Goal: Task Accomplishment & Management: Manage account settings

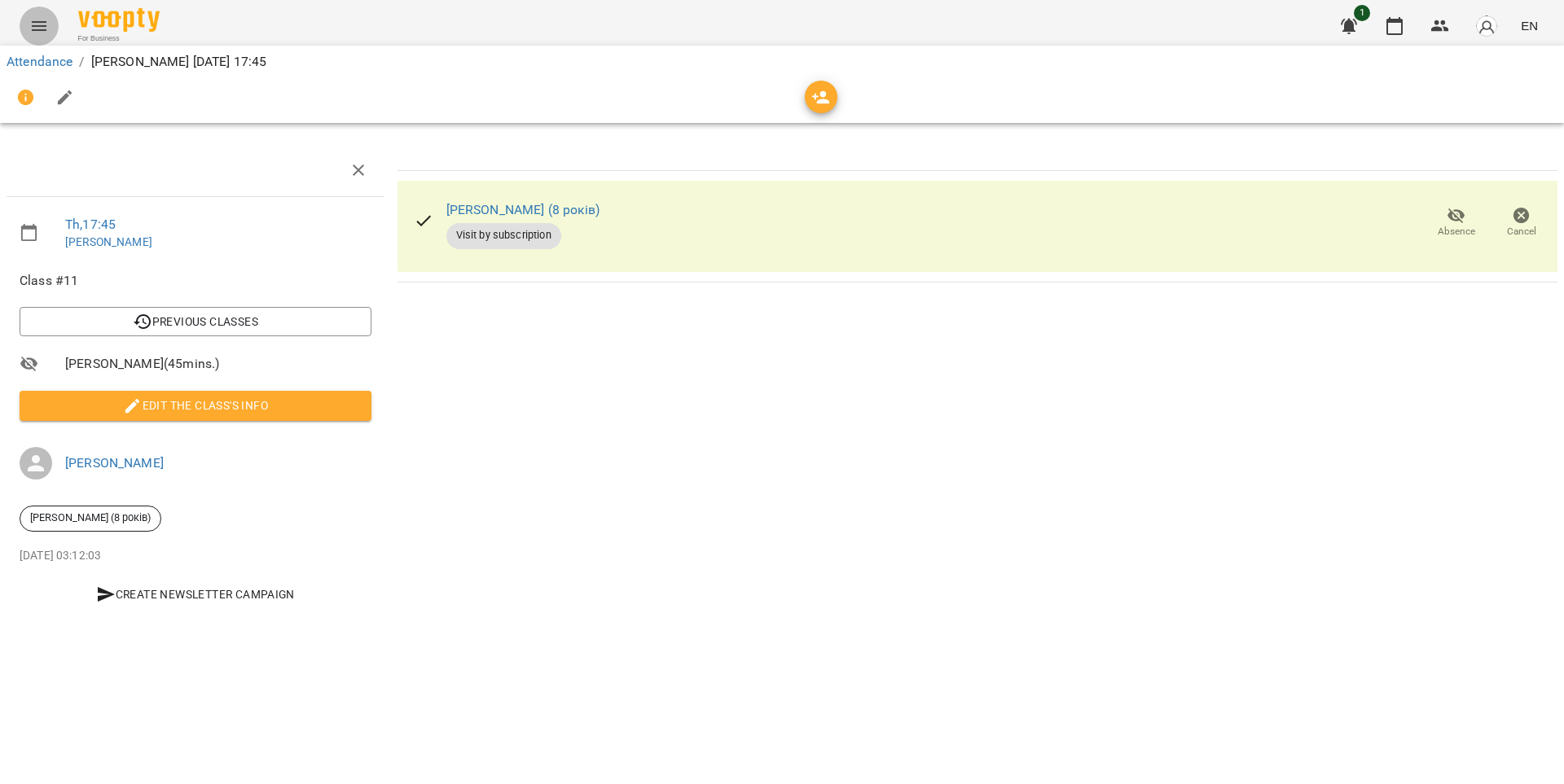
click at [50, 17] on button "Menu" at bounding box center [39, 26] width 39 height 39
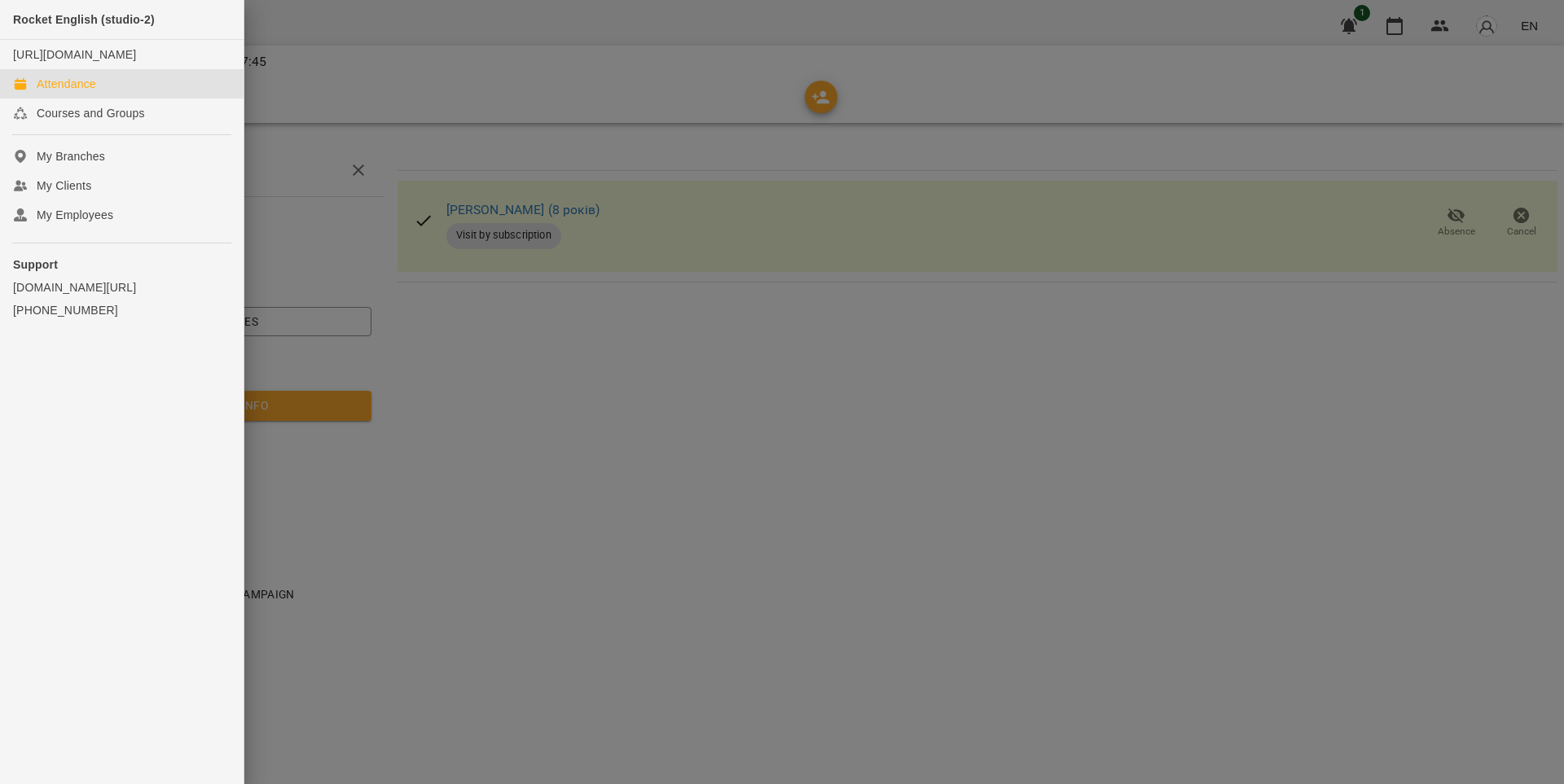
click at [84, 92] on div "Attendance" at bounding box center [66, 83] width 59 height 16
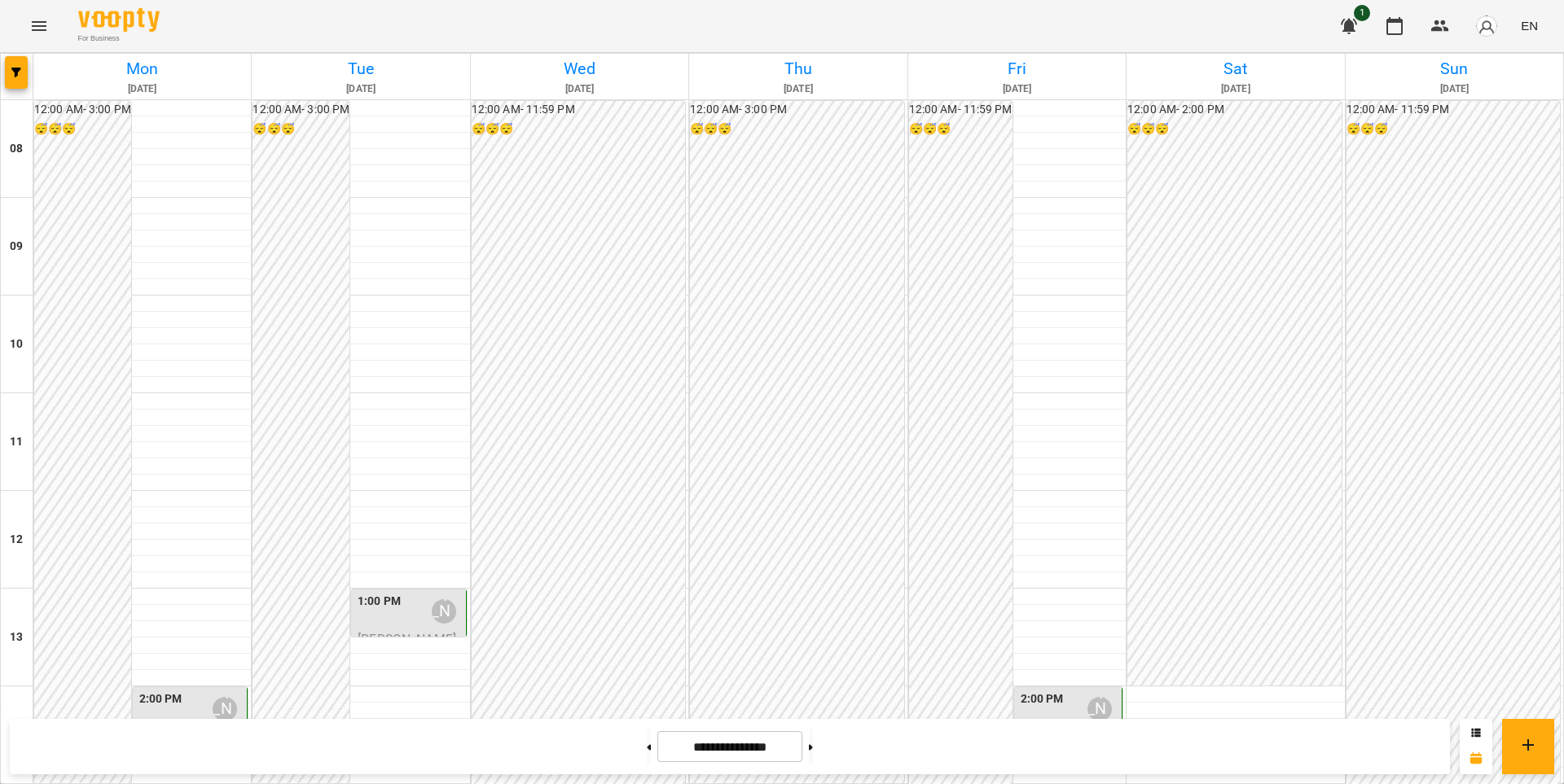
scroll to position [488, 0]
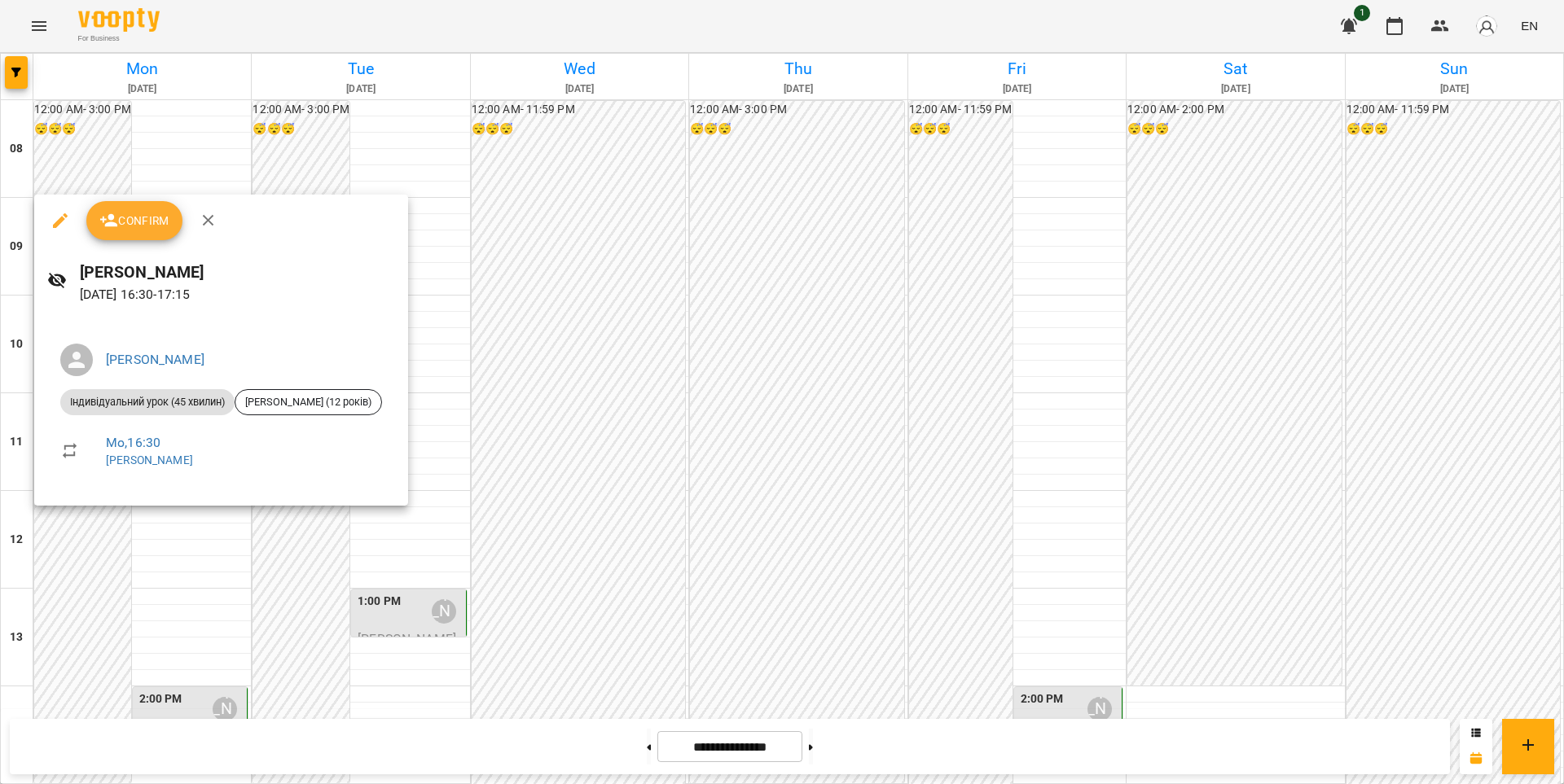
click at [117, 560] on div at bounding box center [782, 392] width 1564 height 784
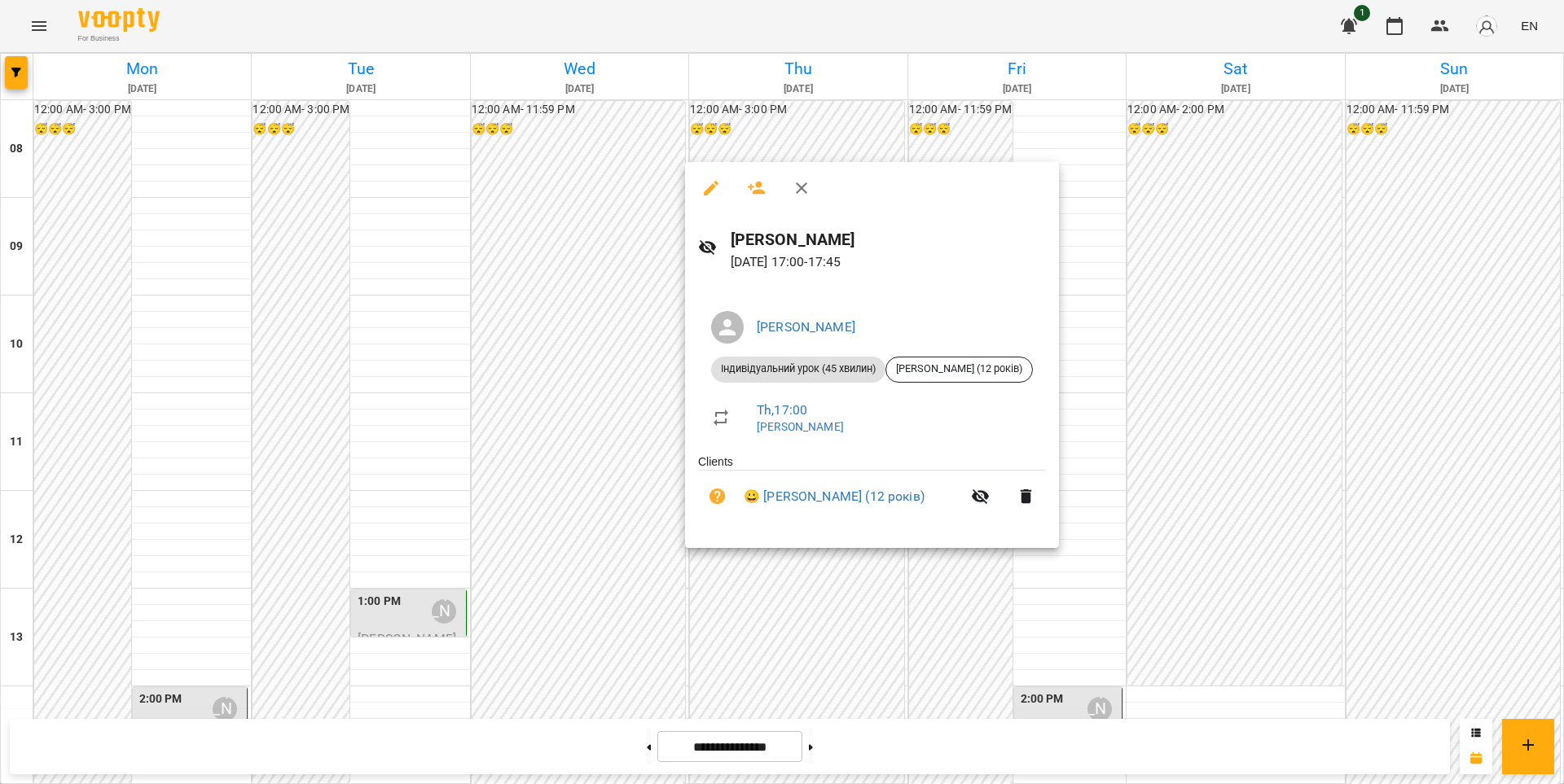
drag, startPoint x: 639, startPoint y: 507, endPoint x: 629, endPoint y: 512, distance: 11.2
click at [629, 512] on div at bounding box center [782, 392] width 1564 height 784
